Goal: Information Seeking & Learning: Learn about a topic

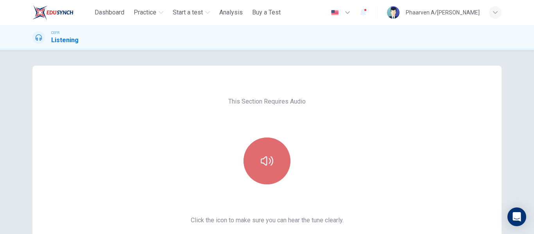
click at [261, 158] on icon "button" at bounding box center [267, 161] width 13 height 13
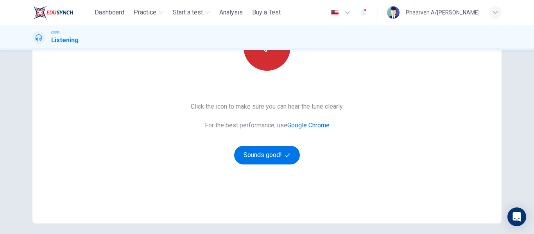
scroll to position [117, 0]
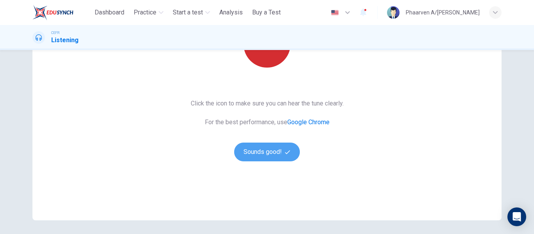
click at [258, 158] on button "Sounds good!" at bounding box center [267, 152] width 66 height 19
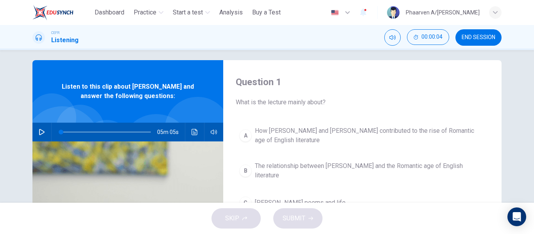
scroll to position [2, 0]
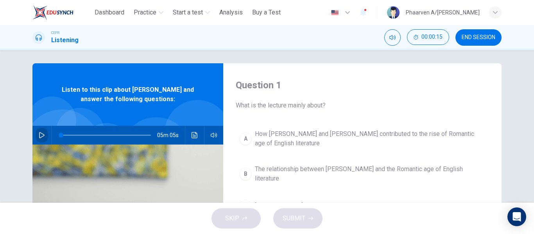
click at [41, 132] on icon "button" at bounding box center [42, 135] width 6 height 6
type input "*"
click at [41, 132] on icon "button" at bounding box center [42, 135] width 6 height 6
click at [42, 132] on icon "button" at bounding box center [42, 135] width 6 height 6
drag, startPoint x: 61, startPoint y: 136, endPoint x: 50, endPoint y: 135, distance: 11.3
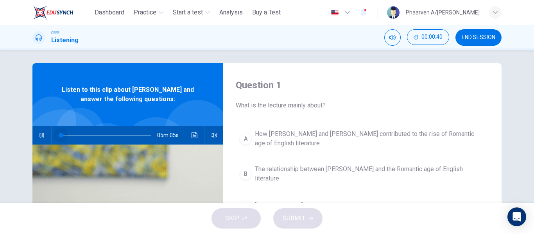
click at [52, 135] on div at bounding box center [105, 135] width 106 height 19
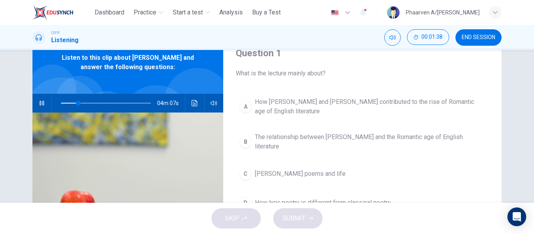
scroll to position [43, 0]
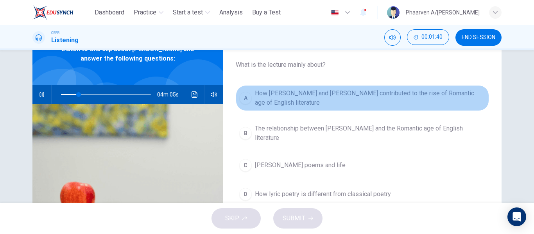
click at [244, 102] on div "A" at bounding box center [245, 98] width 13 height 13
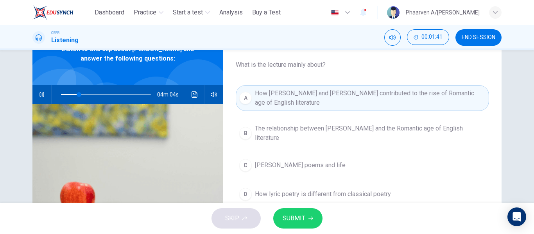
click at [300, 214] on span "SUBMIT" at bounding box center [294, 218] width 23 height 11
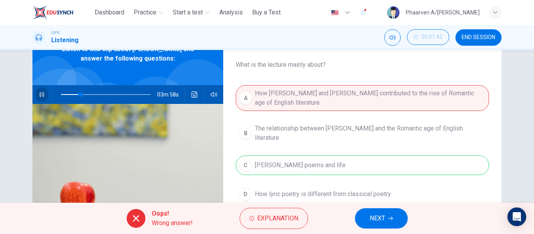
click at [39, 94] on icon "button" at bounding box center [42, 94] width 6 height 6
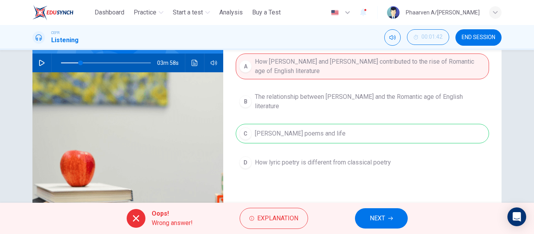
scroll to position [75, 0]
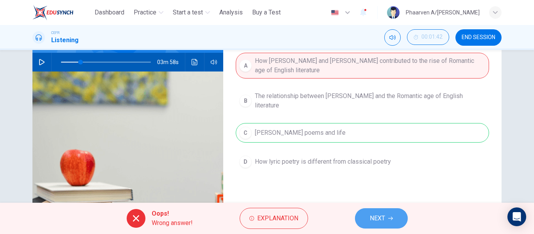
click at [367, 217] on button "NEXT" at bounding box center [381, 218] width 53 height 20
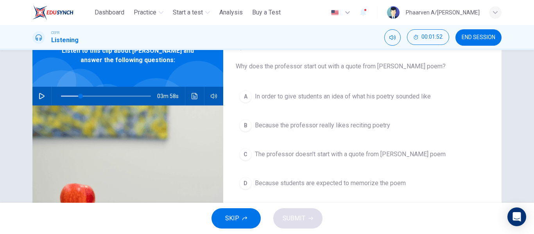
scroll to position [42, 0]
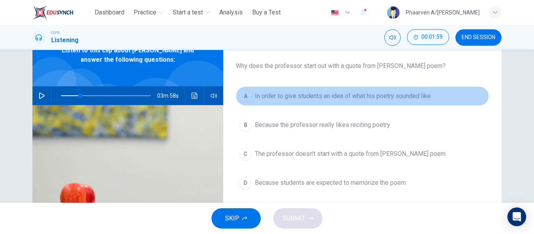
click at [247, 94] on div "A" at bounding box center [245, 96] width 13 height 13
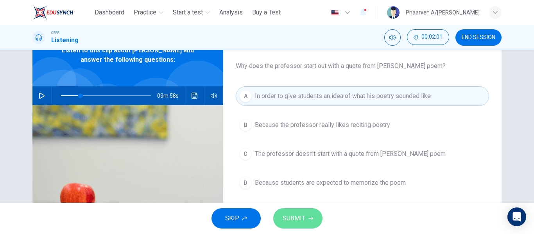
click at [304, 211] on button "SUBMIT" at bounding box center [297, 218] width 49 height 20
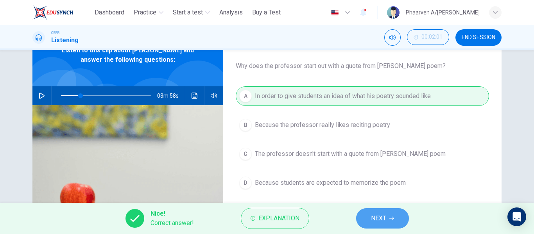
click at [374, 219] on span "NEXT" at bounding box center [378, 218] width 15 height 11
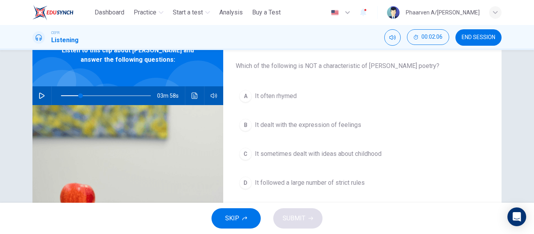
click at [42, 97] on icon "button" at bounding box center [42, 96] width 6 height 6
click at [42, 97] on icon "button" at bounding box center [41, 95] width 4 height 5
click at [42, 97] on icon "button" at bounding box center [42, 96] width 6 height 6
type input "*"
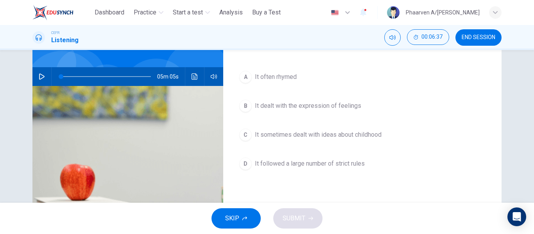
scroll to position [69, 0]
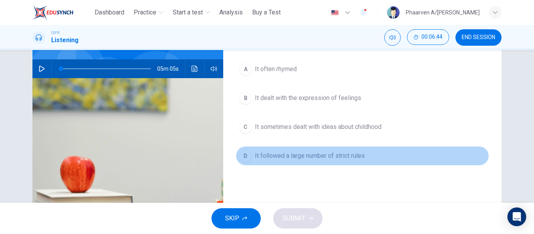
click at [263, 152] on span "It followed a large number of strict rules" at bounding box center [310, 155] width 110 height 9
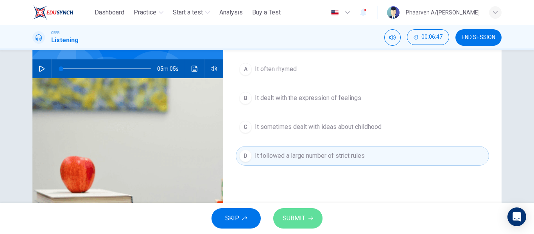
click at [290, 210] on button "SUBMIT" at bounding box center [297, 218] width 49 height 20
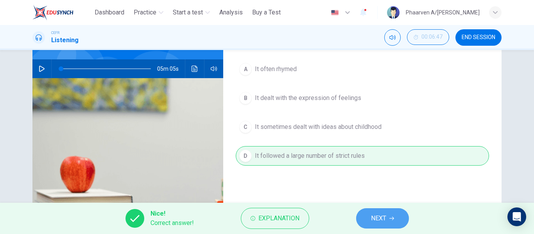
click at [376, 224] on button "NEXT" at bounding box center [382, 218] width 53 height 20
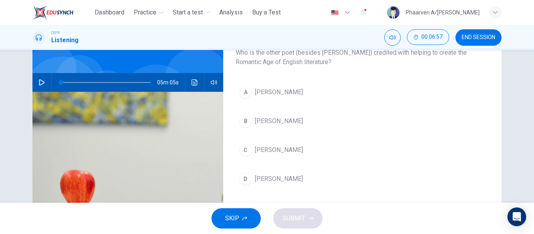
scroll to position [55, 0]
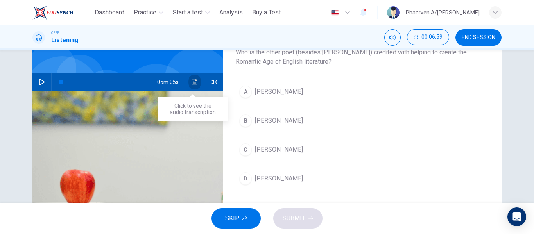
click at [190, 78] on button "Click to see the audio transcription" at bounding box center [194, 82] width 13 height 19
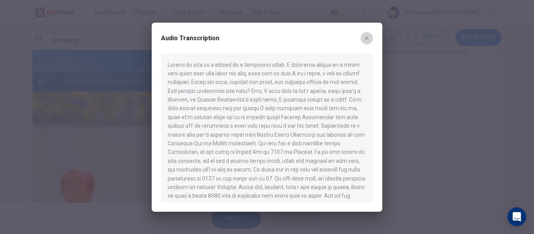
click at [365, 38] on icon "button" at bounding box center [366, 38] width 6 height 6
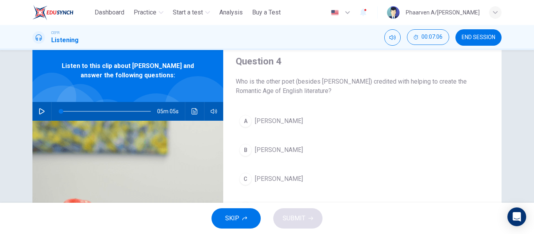
scroll to position [30, 0]
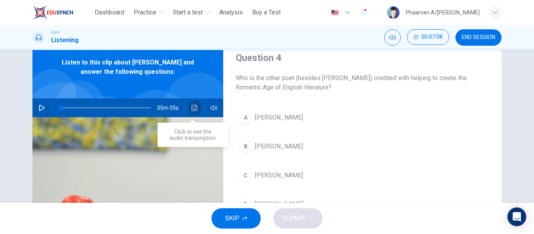
click at [192, 101] on button "Click to see the audio transcription" at bounding box center [194, 107] width 13 height 19
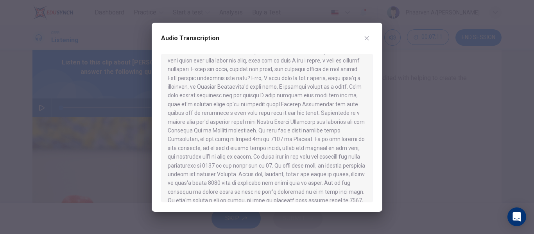
scroll to position [13, 0]
click at [370, 34] on button "button" at bounding box center [366, 38] width 13 height 13
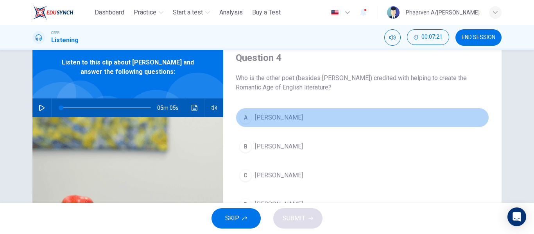
click at [278, 120] on span "[PERSON_NAME]" at bounding box center [279, 117] width 48 height 9
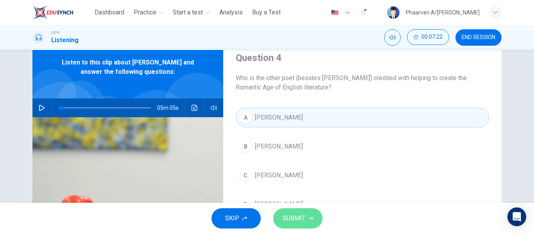
click at [302, 222] on span "SUBMIT" at bounding box center [294, 218] width 23 height 11
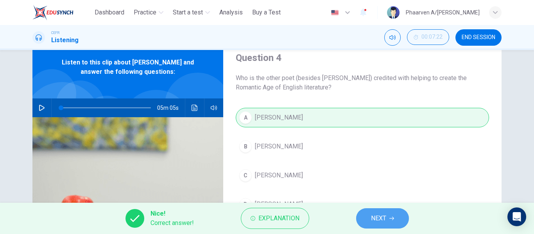
click at [363, 218] on button "NEXT" at bounding box center [382, 218] width 53 height 20
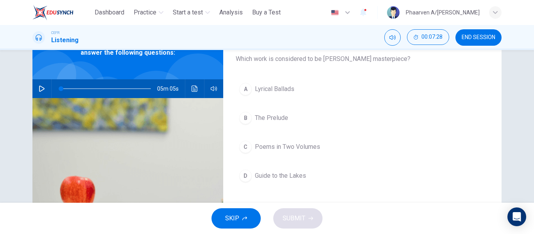
scroll to position [44, 0]
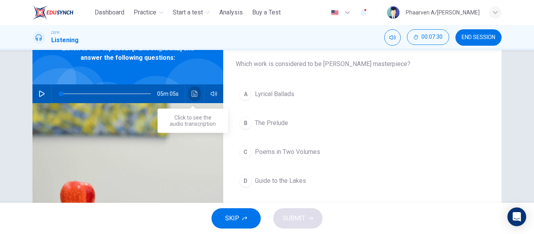
click at [191, 95] on icon "Click to see the audio transcription" at bounding box center [194, 94] width 6 height 6
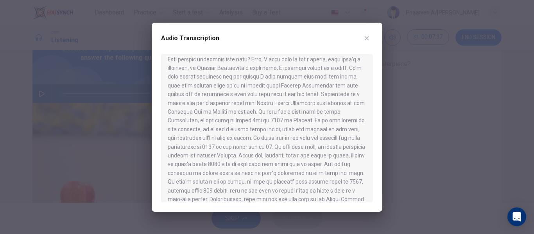
scroll to position [33, 0]
click at [239, 95] on div at bounding box center [267, 128] width 212 height 149
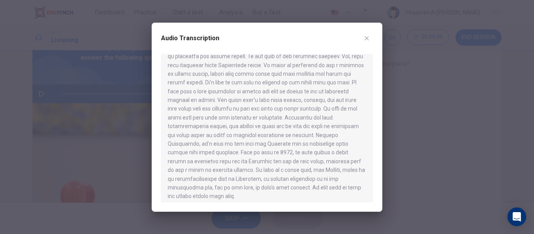
scroll to position [363, 0]
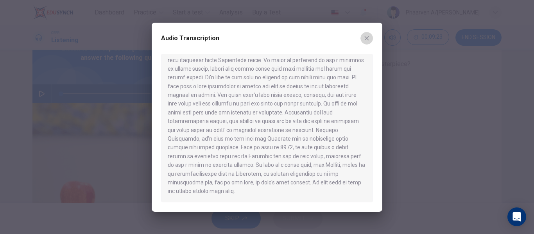
click at [368, 38] on icon "button" at bounding box center [366, 38] width 6 height 6
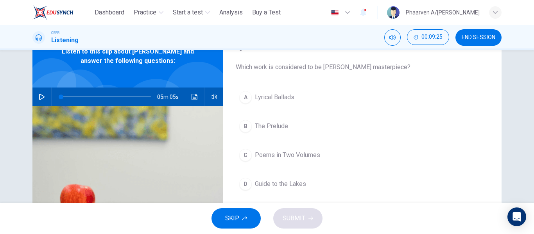
scroll to position [40, 0]
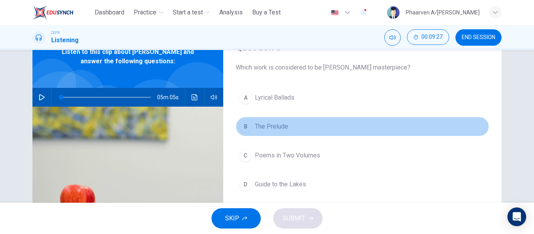
click at [277, 133] on button "B The Prelude" at bounding box center [362, 127] width 253 height 20
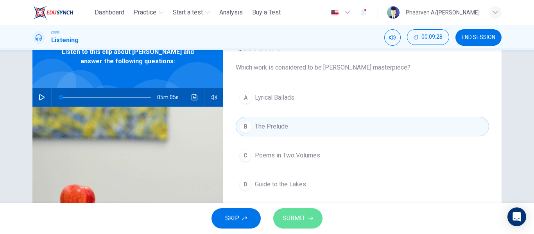
click at [301, 224] on span "SUBMIT" at bounding box center [294, 218] width 23 height 11
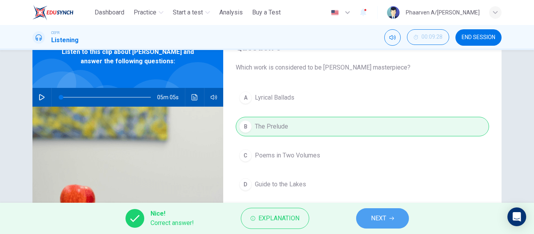
click at [362, 218] on button "NEXT" at bounding box center [382, 218] width 53 height 20
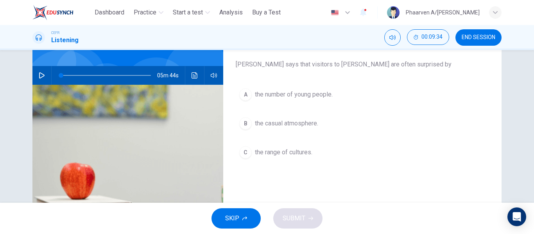
scroll to position [63, 0]
